Goal: Find specific page/section: Find specific page/section

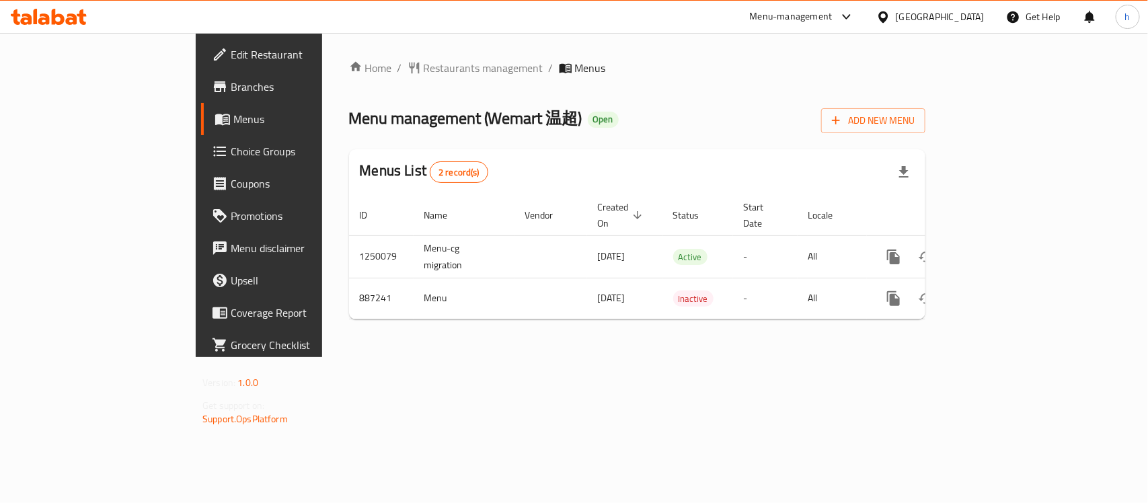
click at [984, 14] on div "United Arab Emirates" at bounding box center [940, 16] width 89 height 15
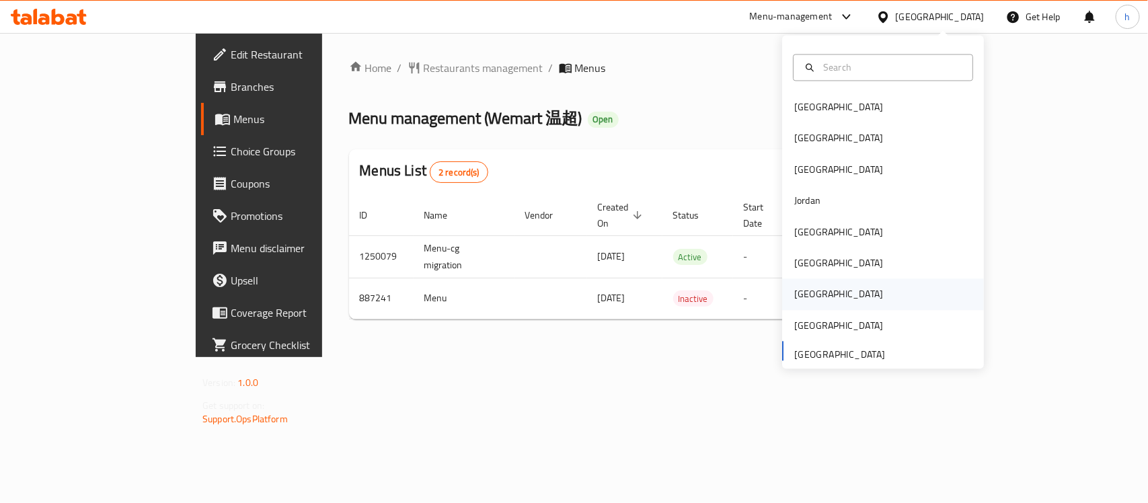
click at [808, 291] on div "[GEOGRAPHIC_DATA]" at bounding box center [839, 294] width 110 height 31
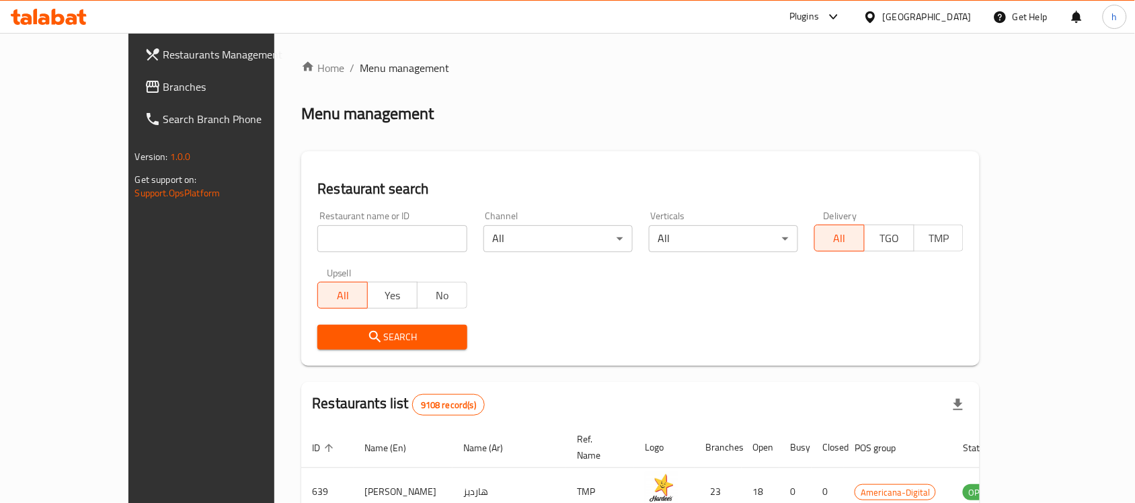
click at [134, 95] on link "Branches" at bounding box center [226, 87] width 184 height 32
